Goal: Find contact information

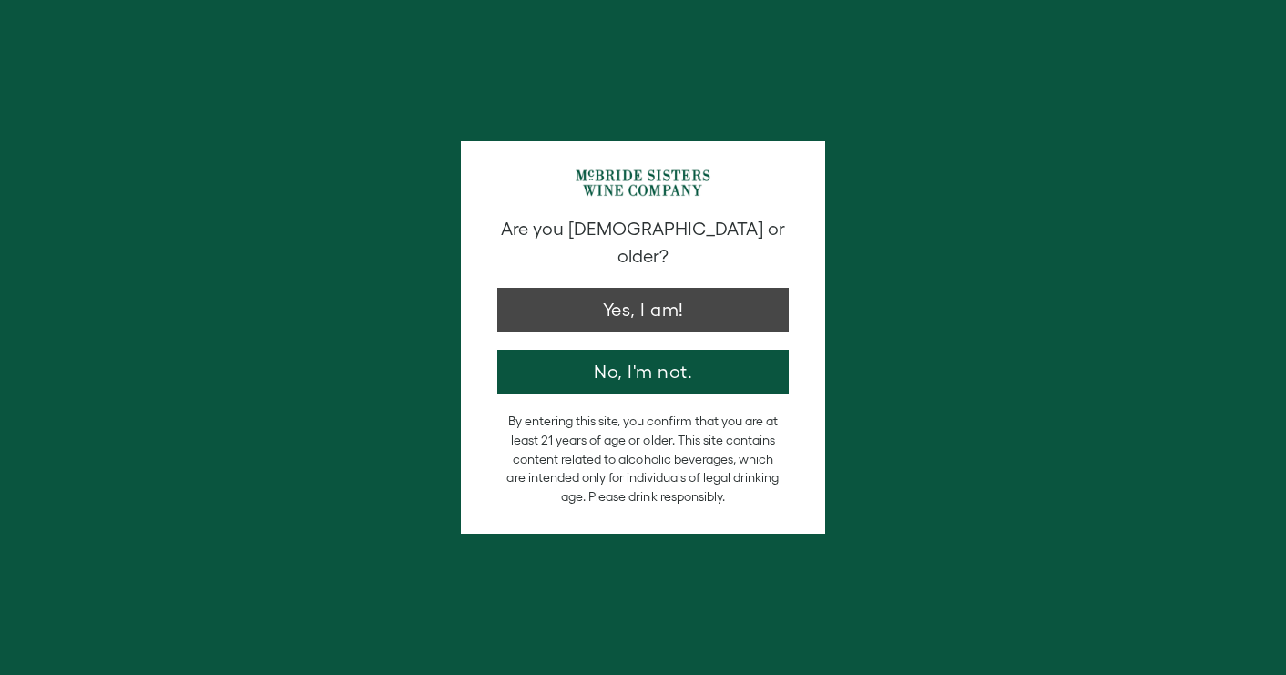
click at [736, 288] on button "Yes, I am!" at bounding box center [643, 310] width 292 height 44
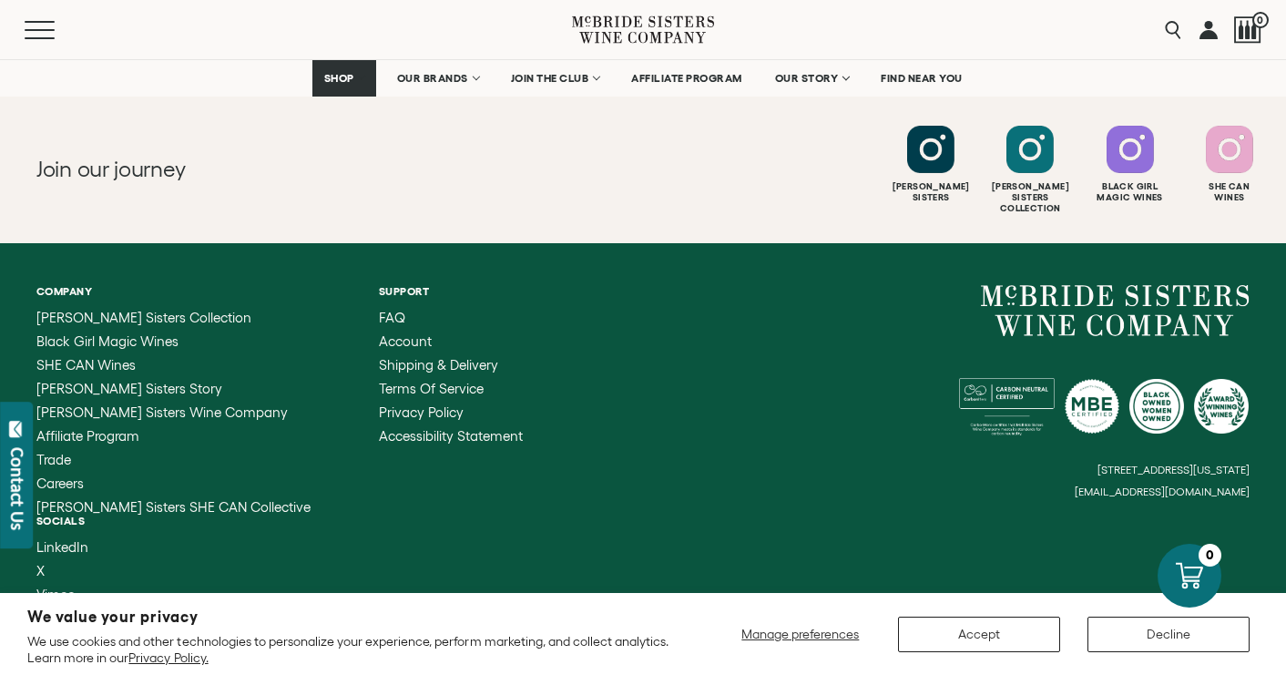
scroll to position [5124, 0]
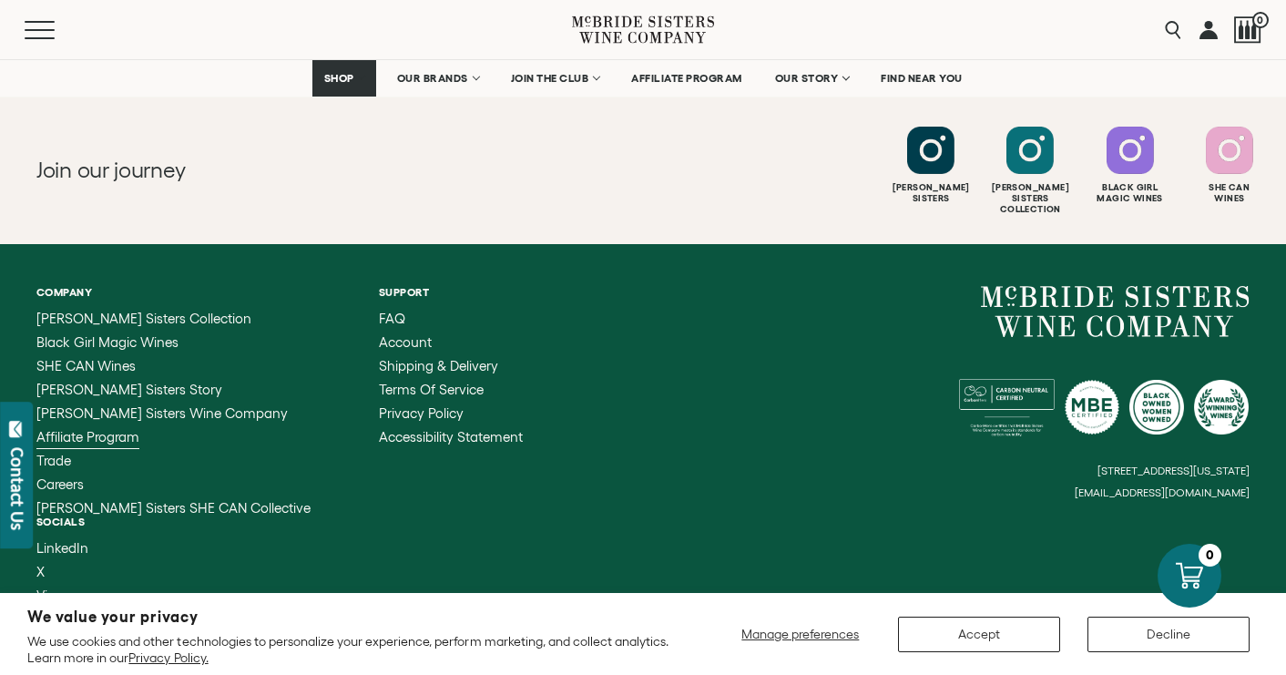
click at [112, 429] on span "Affiliate Program" at bounding box center [87, 436] width 103 height 15
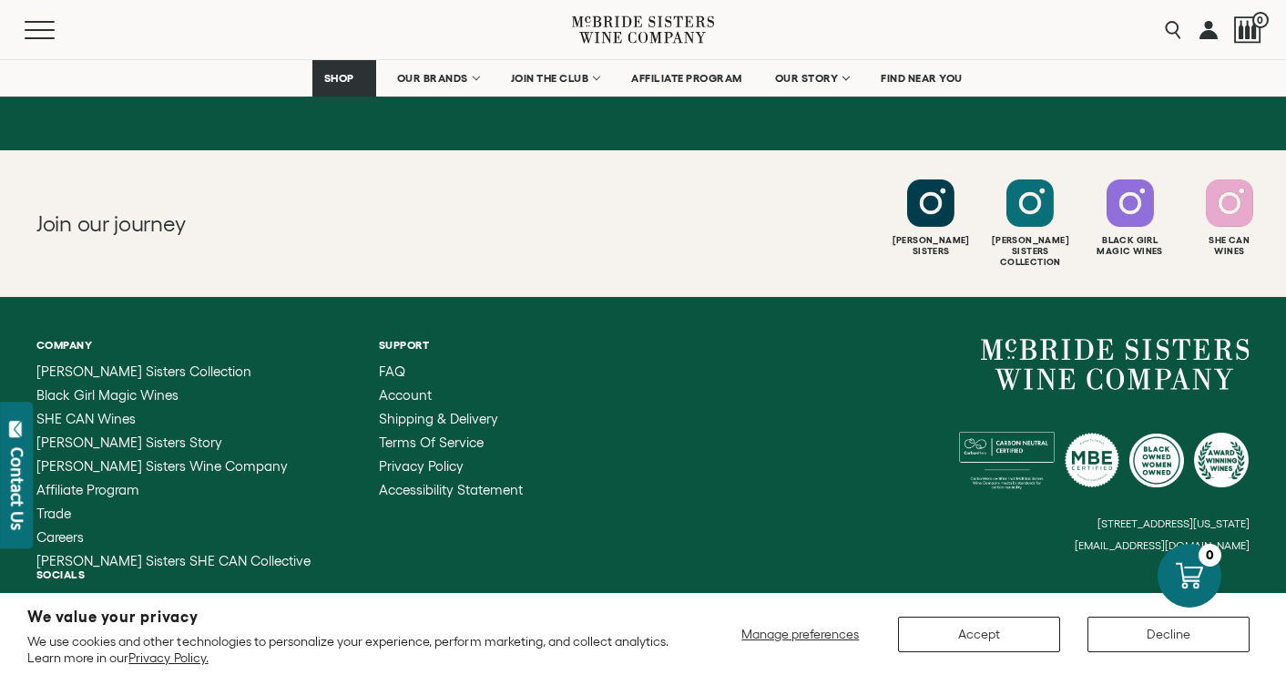
scroll to position [2111, 0]
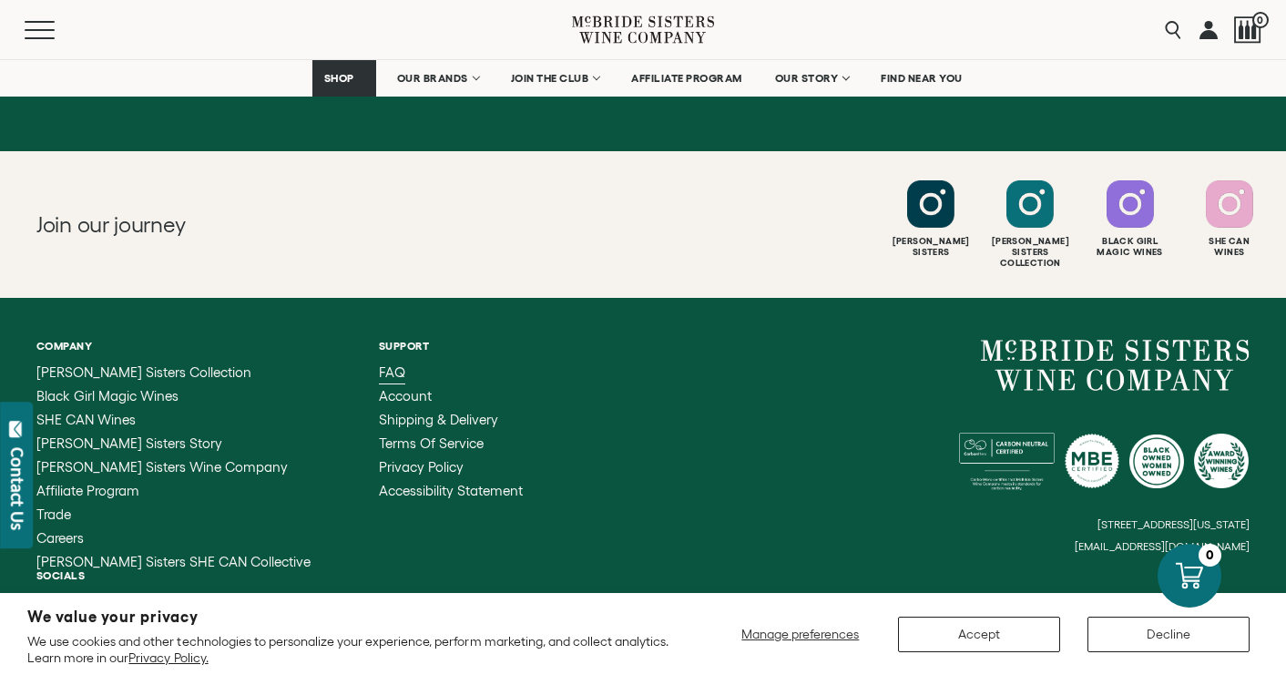
click at [379, 364] on span "FAQ" at bounding box center [392, 371] width 26 height 15
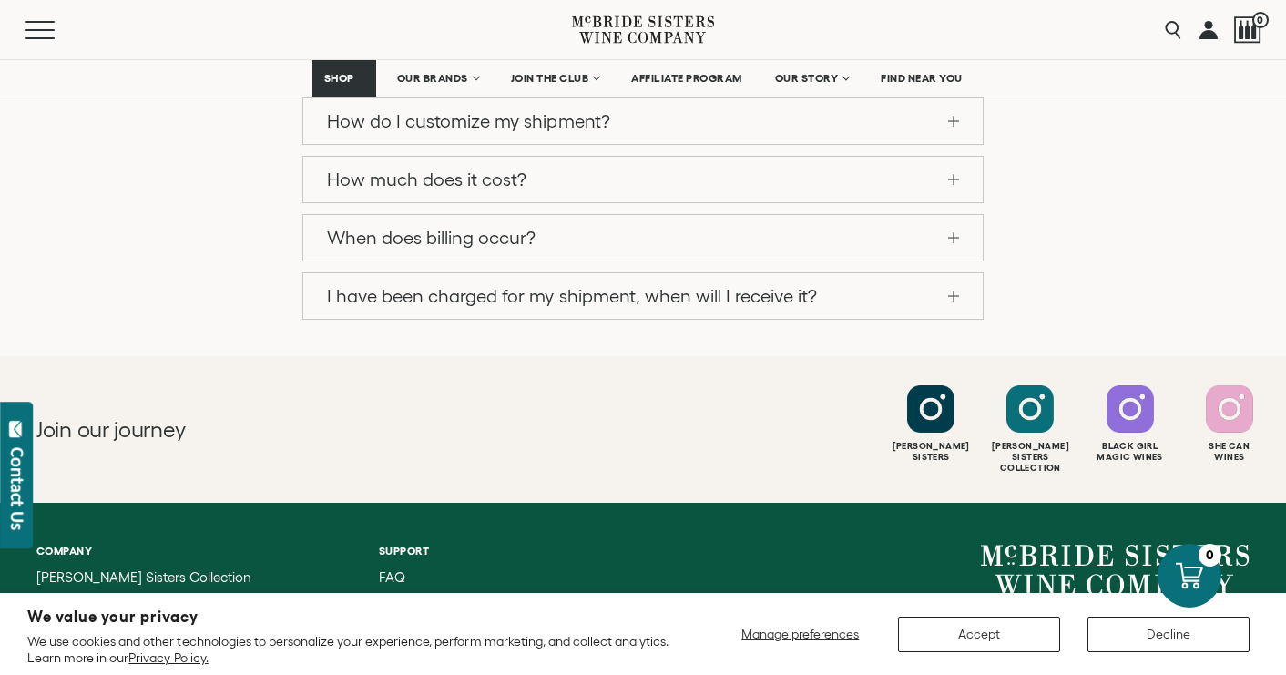
scroll to position [1929, 0]
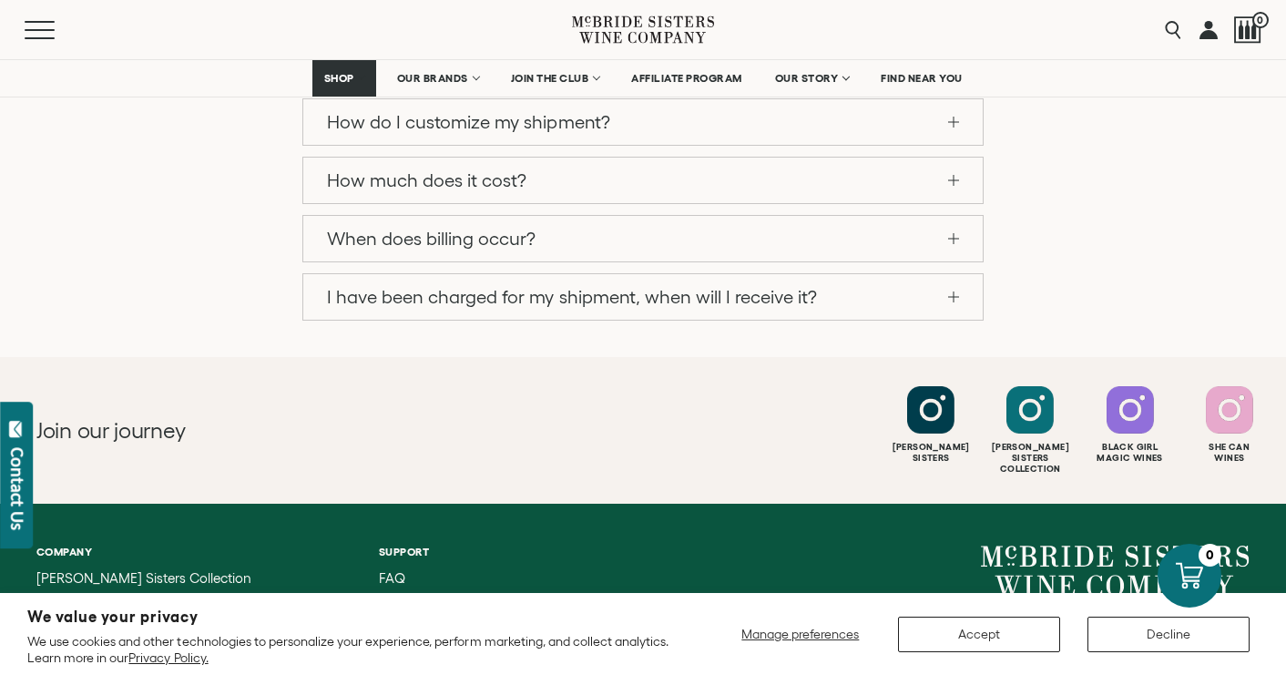
drag, startPoint x: 1249, startPoint y: 482, endPoint x: 1091, endPoint y: 478, distance: 157.6
copy small "[EMAIL_ADDRESS][DOMAIN_NAME]"
